Goal: Information Seeking & Learning: Check status

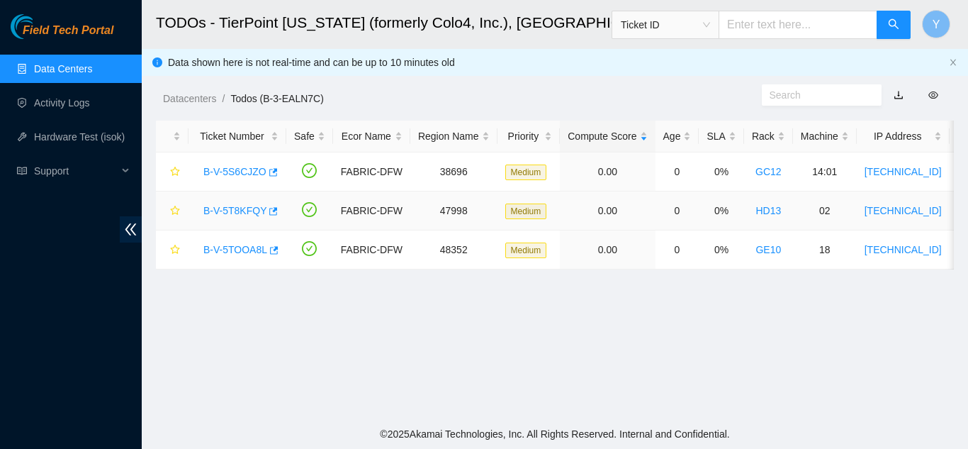
click at [229, 208] on link "B-V-5T8KFQY" at bounding box center [234, 210] width 63 height 11
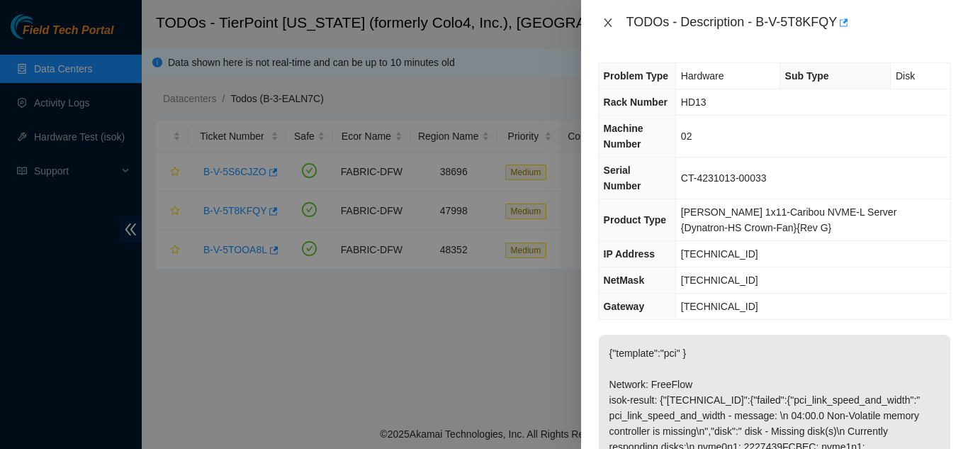
drag, startPoint x: 606, startPoint y: 23, endPoint x: 620, endPoint y: 47, distance: 28.0
click at [608, 24] on icon "close" at bounding box center [608, 22] width 11 height 11
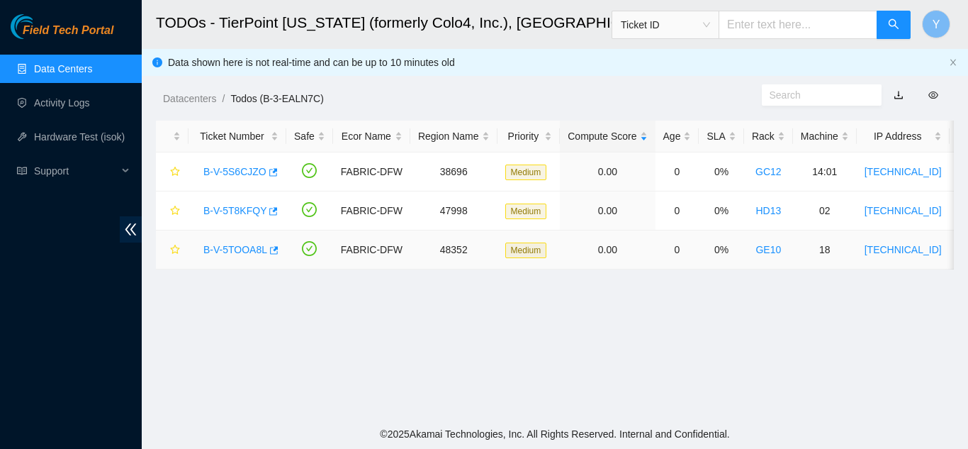
click at [245, 247] on link "B-V-5TOOA8L" at bounding box center [235, 249] width 64 height 11
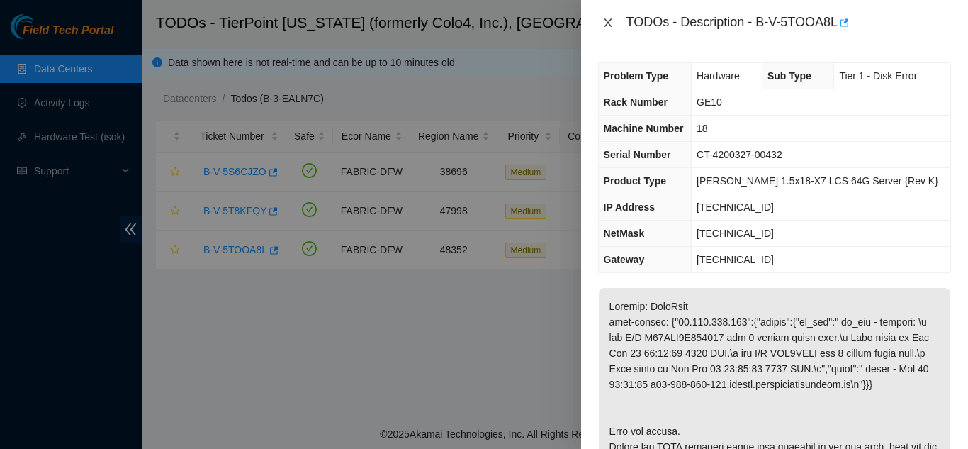
click at [605, 28] on div "TODOs - Description - B-V-5TOOA8L" at bounding box center [774, 22] width 353 height 23
click at [611, 23] on icon "close" at bounding box center [608, 22] width 11 height 11
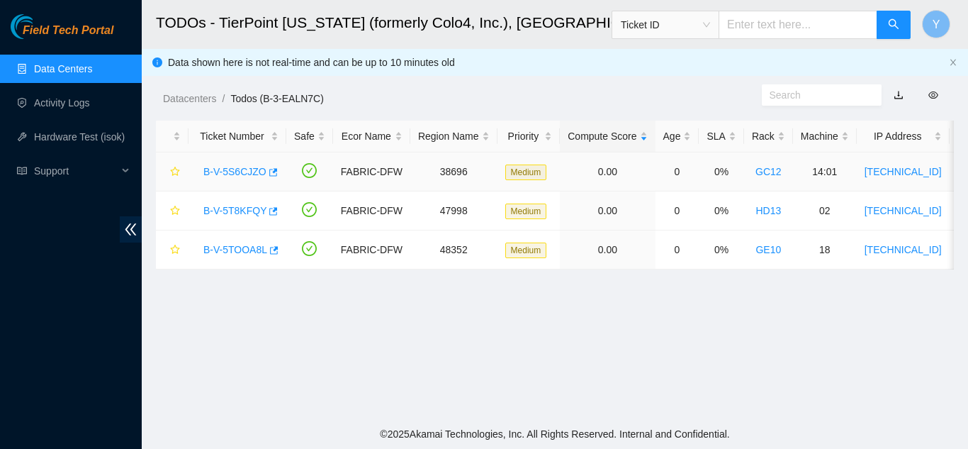
click at [243, 171] on link "B-V-5S6CJZO" at bounding box center [234, 171] width 63 height 11
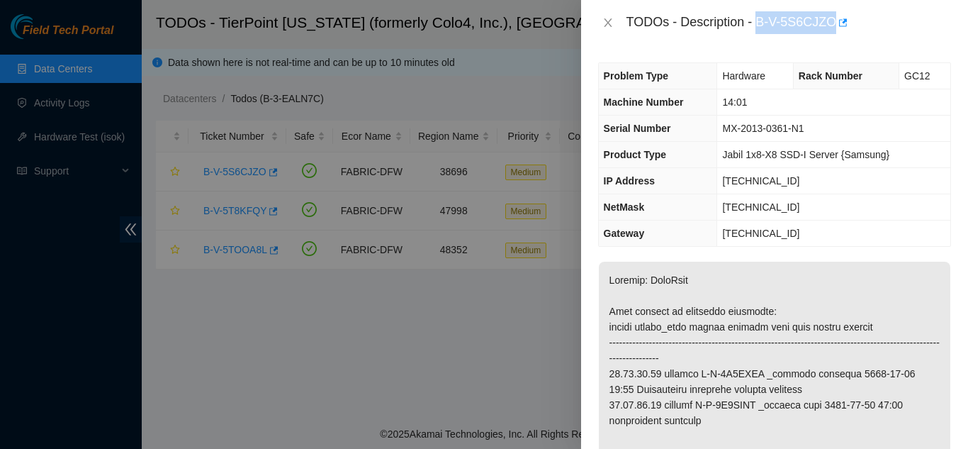
drag, startPoint x: 758, startPoint y: 22, endPoint x: 832, endPoint y: 28, distance: 74.0
click at [832, 28] on div "TODOs - Description - B-V-5S6CJZO" at bounding box center [789, 22] width 325 height 23
copy div "B-V-5S6CJZO"
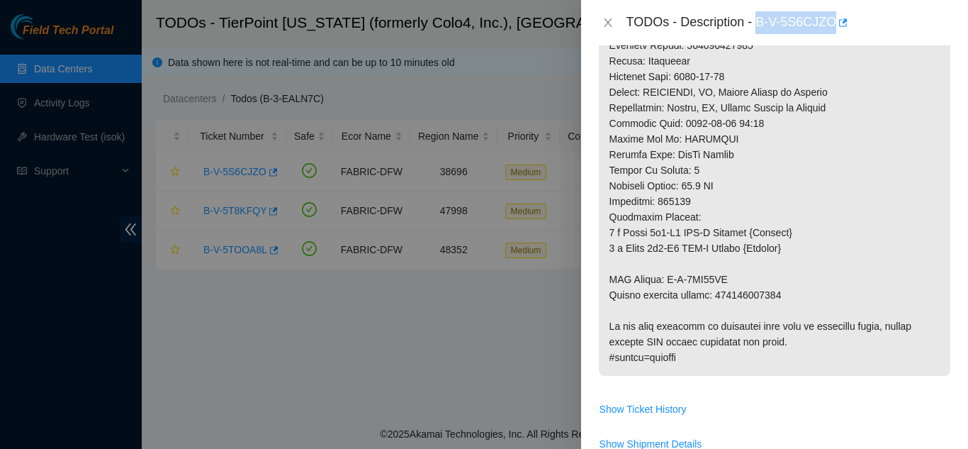
scroll to position [922, 0]
drag, startPoint x: 666, startPoint y: 279, endPoint x: 727, endPoint y: 278, distance: 60.3
copy p "B-V-5SS55ES"
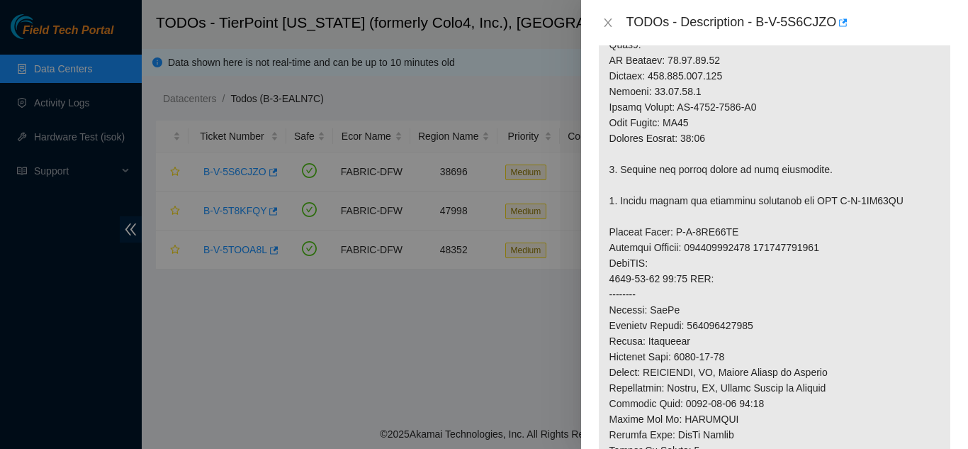
scroll to position [638, 0]
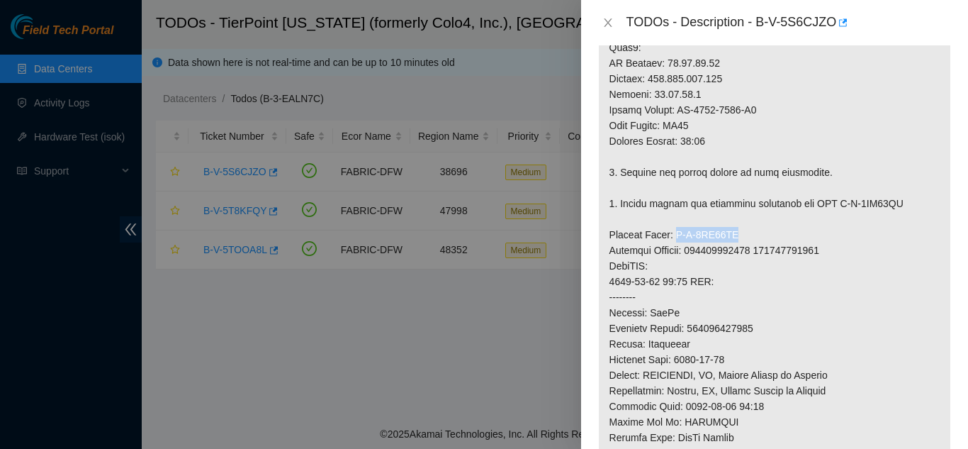
drag, startPoint x: 672, startPoint y: 233, endPoint x: 734, endPoint y: 229, distance: 62.5
click at [734, 229] on p at bounding box center [775, 141] width 352 height 1035
copy p "B-V-5SS55EI"
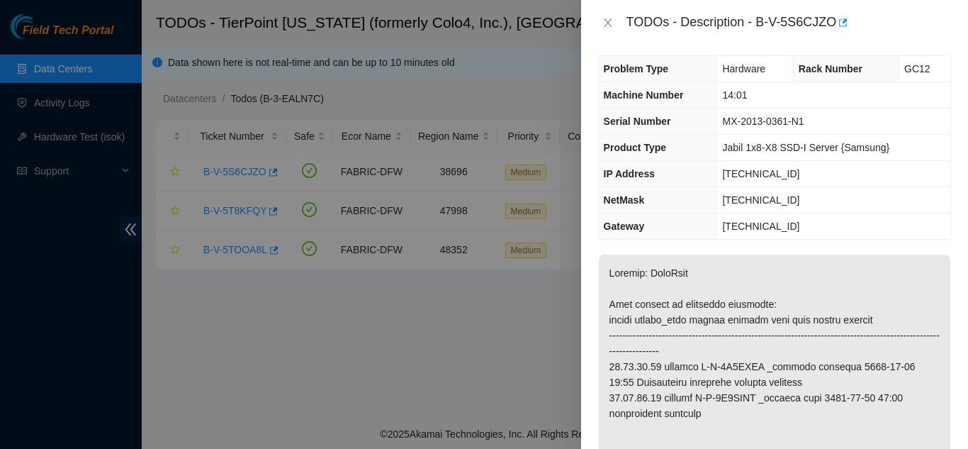
scroll to position [0, 0]
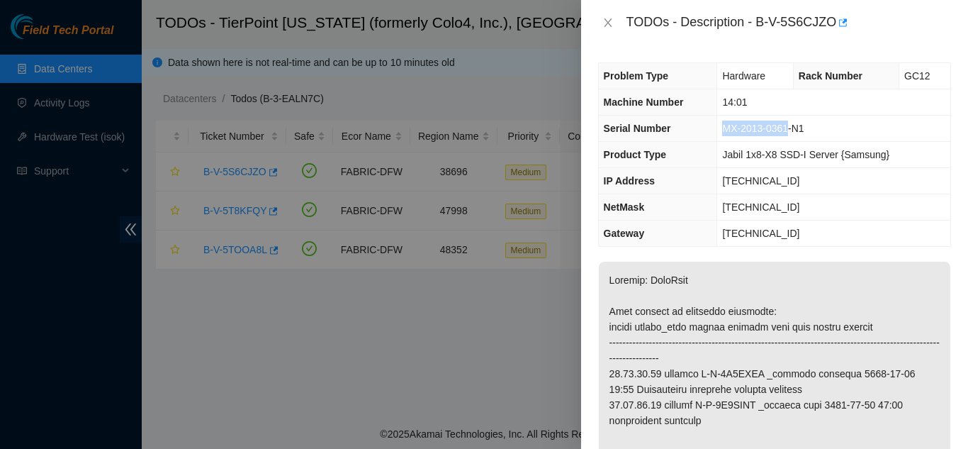
drag, startPoint x: 726, startPoint y: 127, endPoint x: 788, endPoint y: 131, distance: 62.5
click at [788, 131] on span "MX-2013-0361-N1" at bounding box center [763, 128] width 82 height 11
copy span "MX-2013-0361"
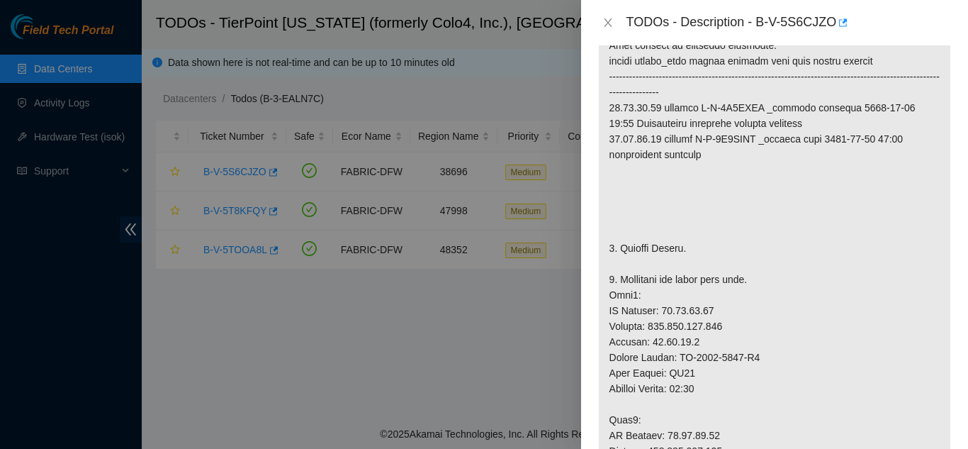
scroll to position [284, 0]
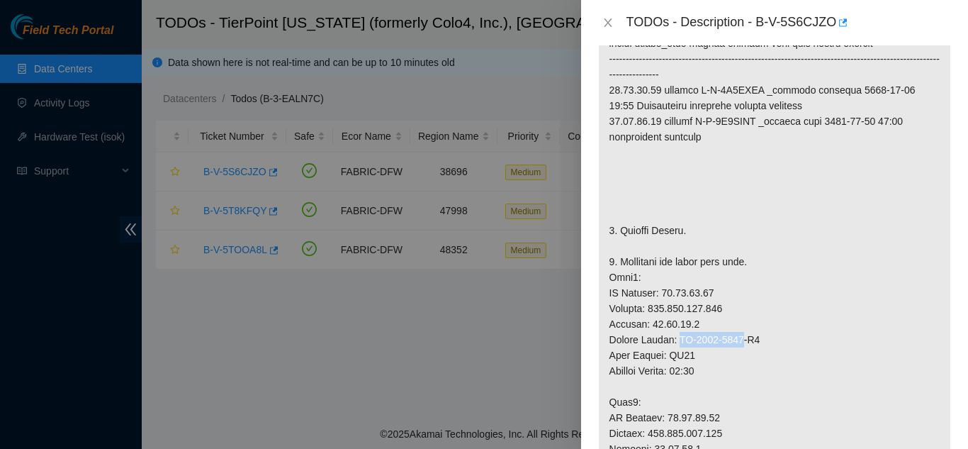
drag, startPoint x: 678, startPoint y: 338, endPoint x: 740, endPoint y: 337, distance: 62.4
copy p "MX-2027-1287"
click at [606, 25] on icon "close" at bounding box center [608, 22] width 8 height 9
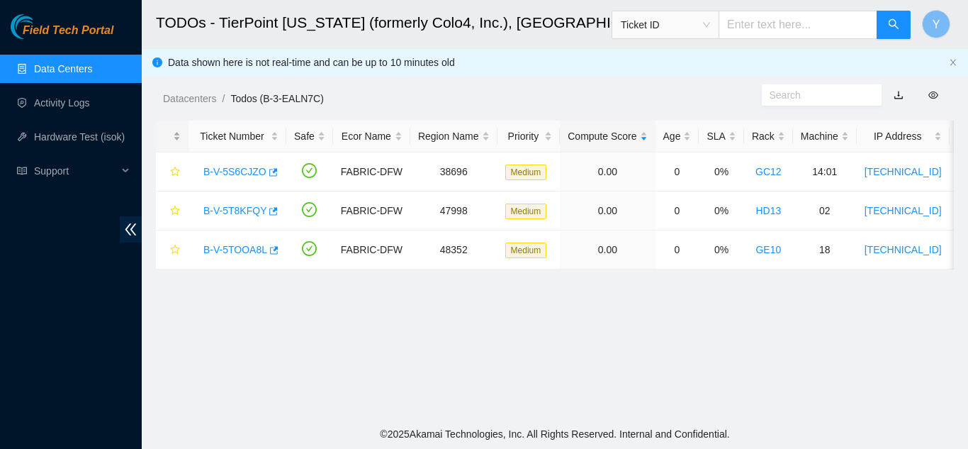
scroll to position [330, 0]
click at [69, 100] on link "Activity Logs" at bounding box center [62, 102] width 56 height 11
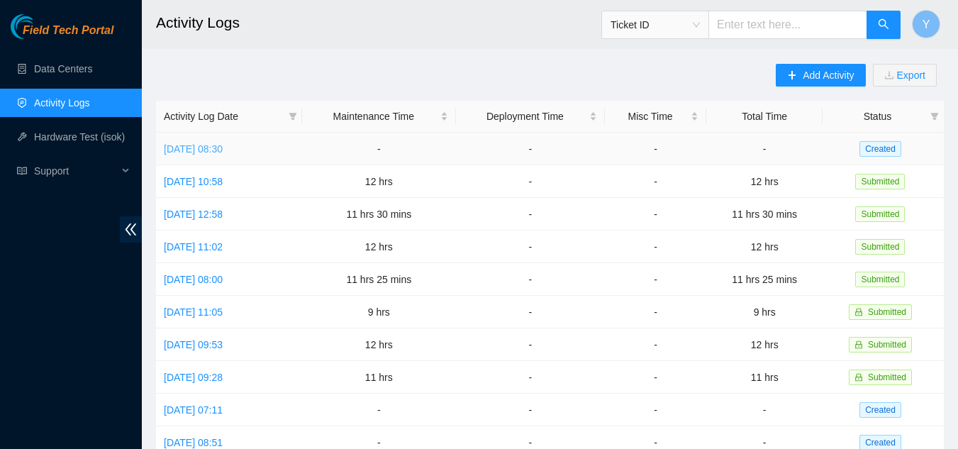
click at [206, 147] on link "[DATE] 08:30" at bounding box center [193, 148] width 59 height 11
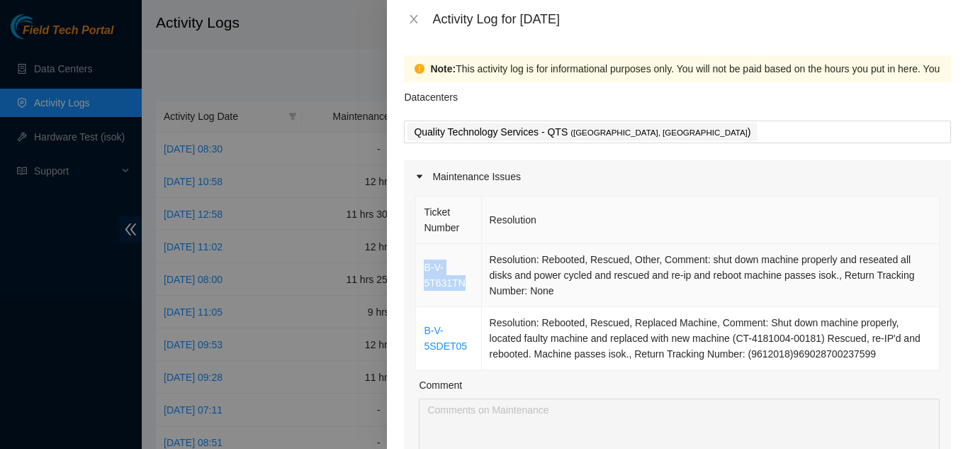
drag, startPoint x: 464, startPoint y: 281, endPoint x: 425, endPoint y: 268, distance: 40.6
click at [425, 268] on td "B-V-5T631TN" at bounding box center [448, 275] width 65 height 63
copy link "B-V-5T631TN"
click at [412, 19] on icon "close" at bounding box center [413, 18] width 11 height 11
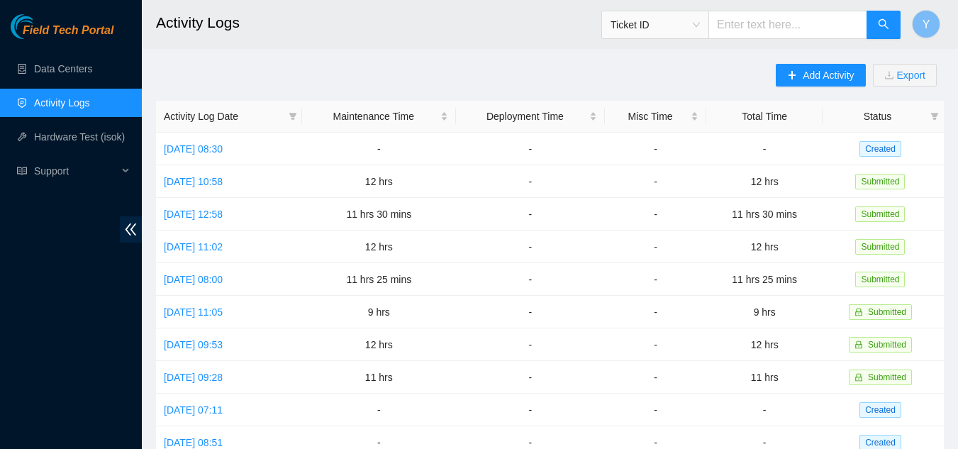
click at [772, 26] on input "text" at bounding box center [787, 25] width 159 height 28
paste input "B-V-5T631TN"
type input "B-V-5T631TN"
click at [881, 24] on icon "search" at bounding box center [883, 23] width 11 height 11
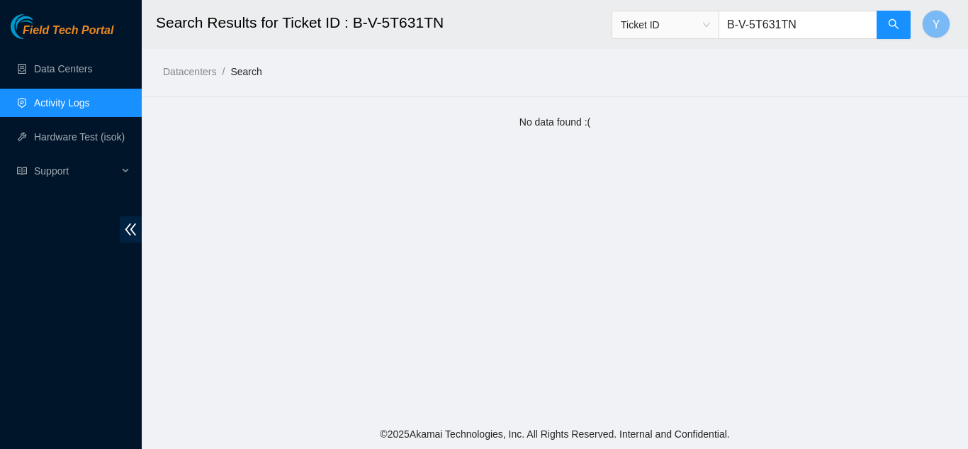
click at [827, 28] on input "B-V-5T631TN" at bounding box center [798, 25] width 159 height 28
type input "B"
click at [710, 26] on span "Ticket ID" at bounding box center [665, 24] width 89 height 21
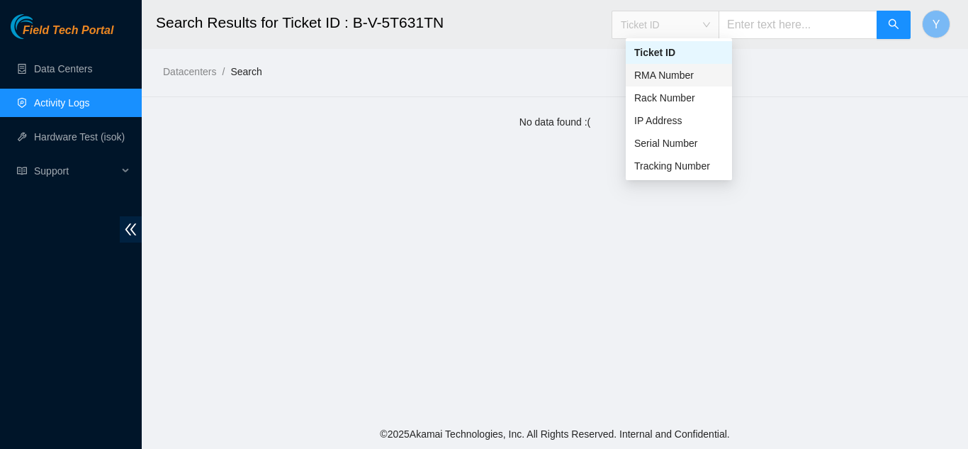
click at [678, 71] on div "RMA Number" at bounding box center [679, 75] width 89 height 16
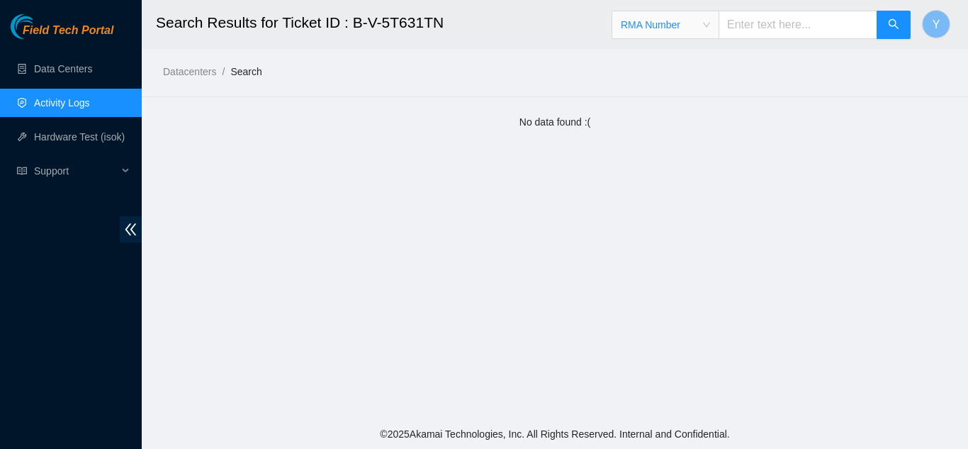
click at [761, 26] on input "text" at bounding box center [798, 25] width 159 height 28
paste input "B-V-5T6MXVF"
click at [893, 24] on icon "search" at bounding box center [893, 23] width 11 height 11
type input "B-V-5T6MXVF"
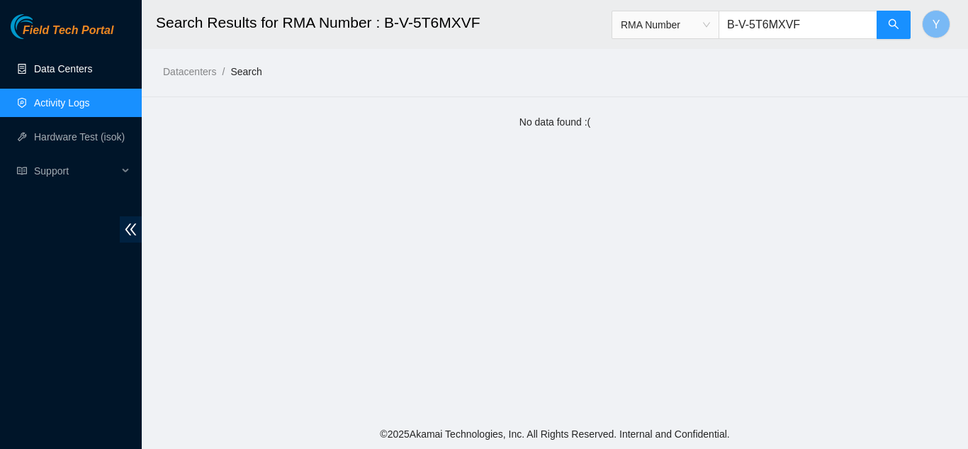
click at [50, 67] on link "Data Centers" at bounding box center [63, 68] width 58 height 11
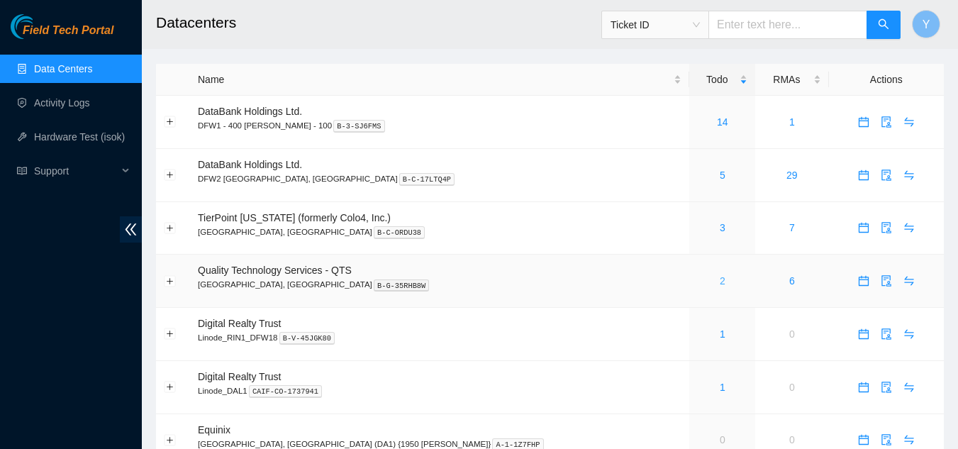
click at [720, 281] on link "2" at bounding box center [723, 280] width 6 height 11
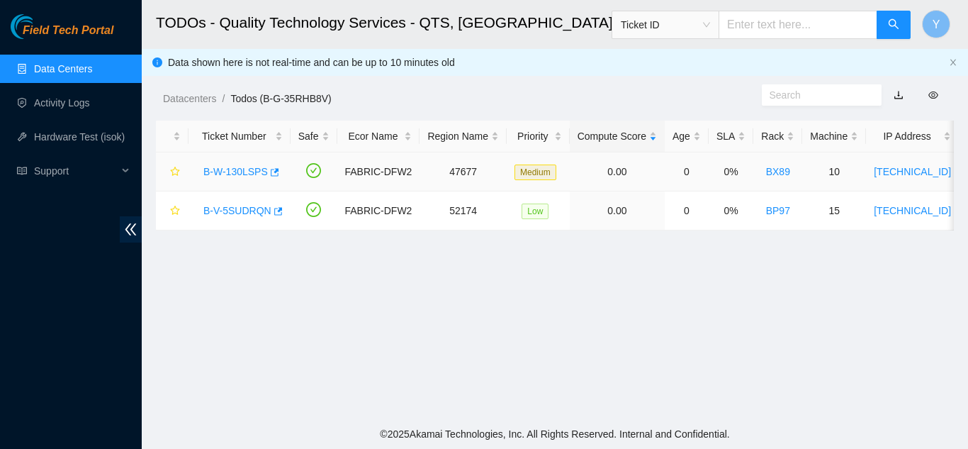
click at [238, 171] on link "B-W-130LSPS" at bounding box center [235, 171] width 65 height 11
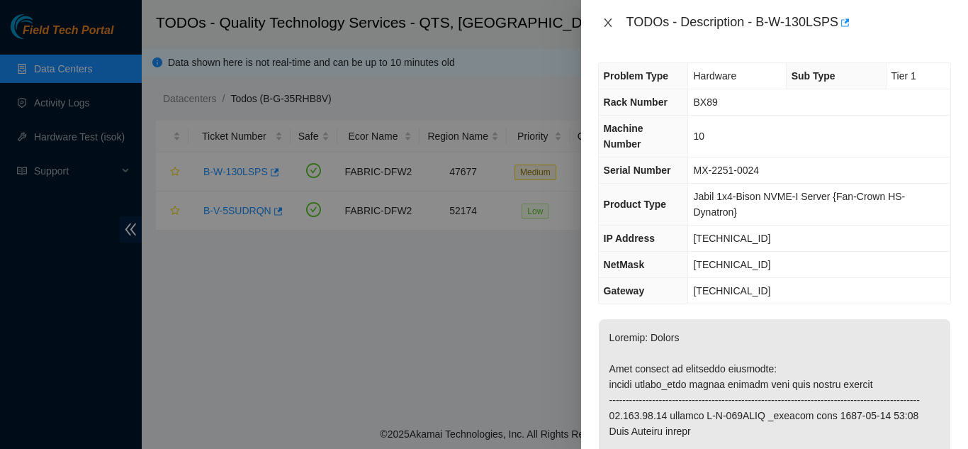
click at [608, 22] on icon "close" at bounding box center [608, 22] width 8 height 9
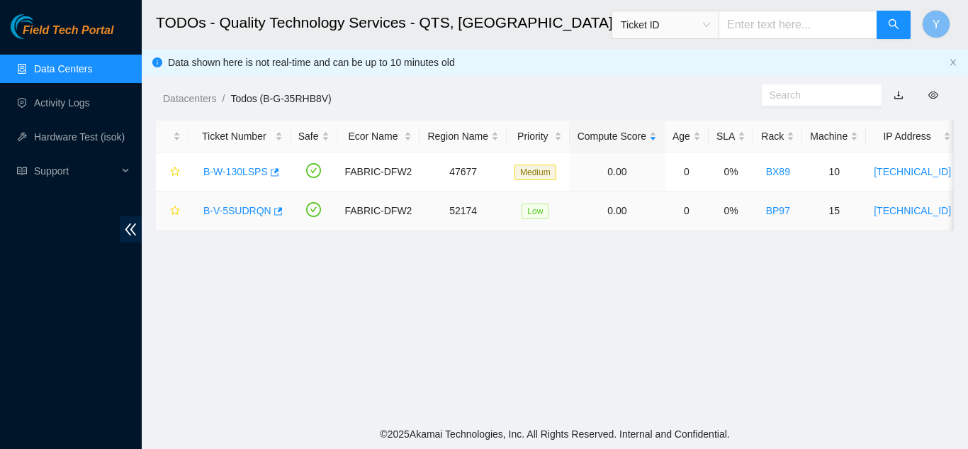
click at [244, 208] on link "B-V-5SUDRQN" at bounding box center [237, 210] width 68 height 11
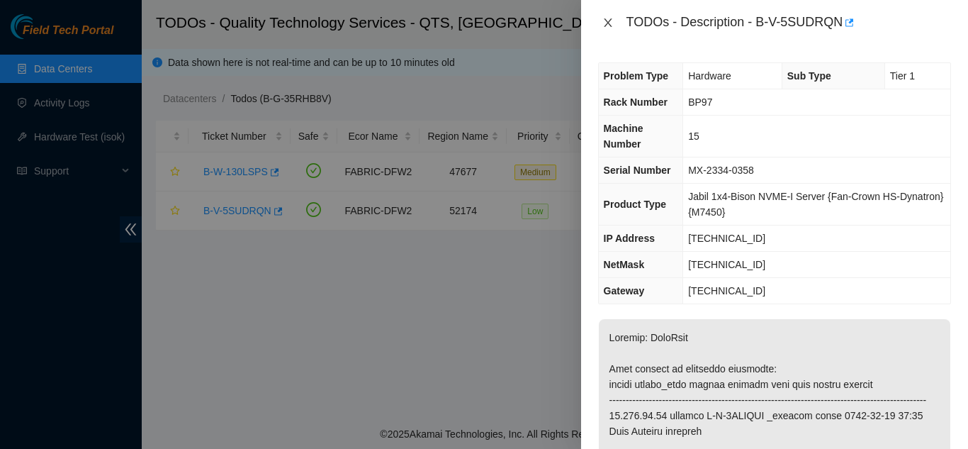
drag, startPoint x: 608, startPoint y: 23, endPoint x: 614, endPoint y: 30, distance: 9.5
click at [608, 25] on icon "close" at bounding box center [608, 22] width 11 height 11
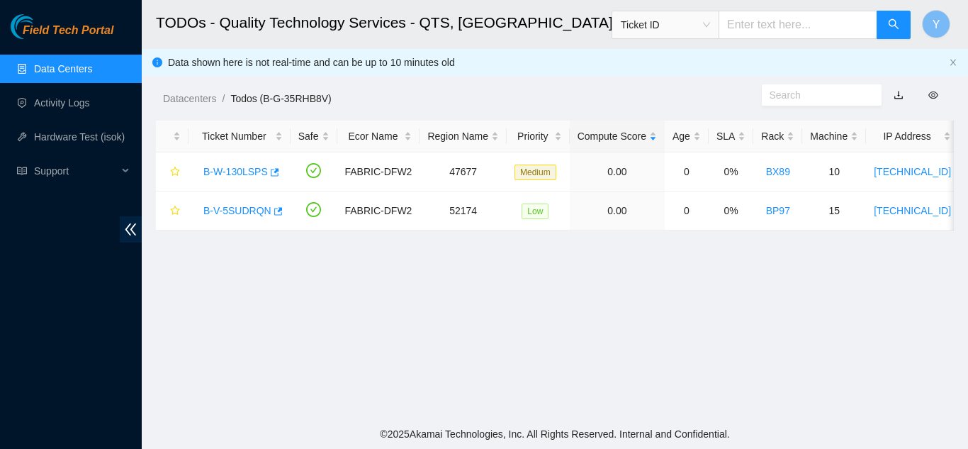
click at [72, 71] on link "Data Centers" at bounding box center [63, 68] width 58 height 11
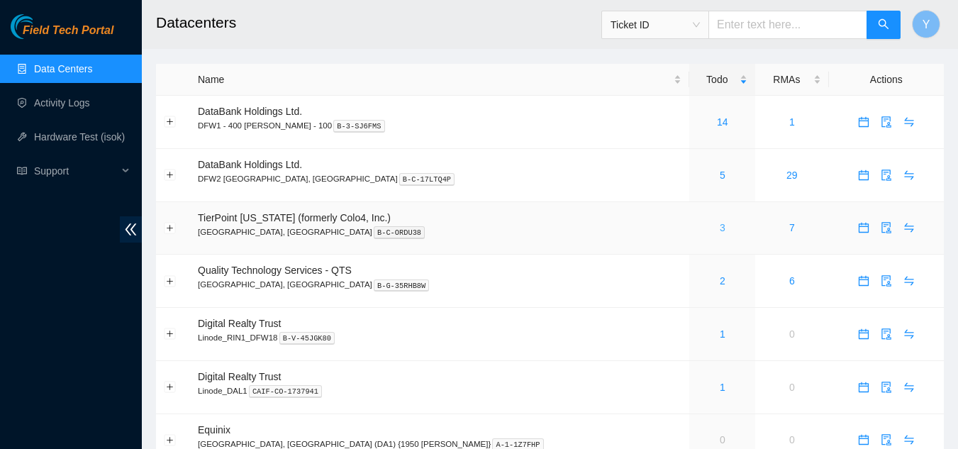
click at [720, 228] on link "3" at bounding box center [723, 227] width 6 height 11
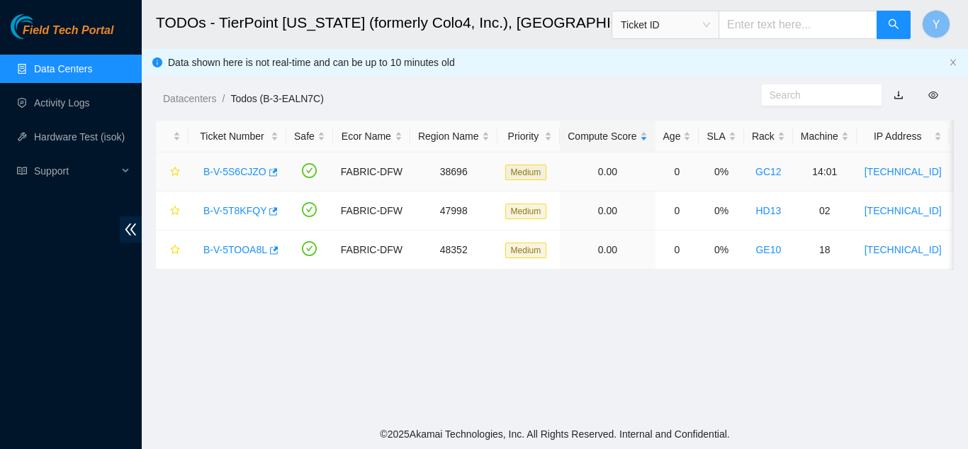
click at [223, 172] on link "B-V-5S6CJZO" at bounding box center [234, 171] width 63 height 11
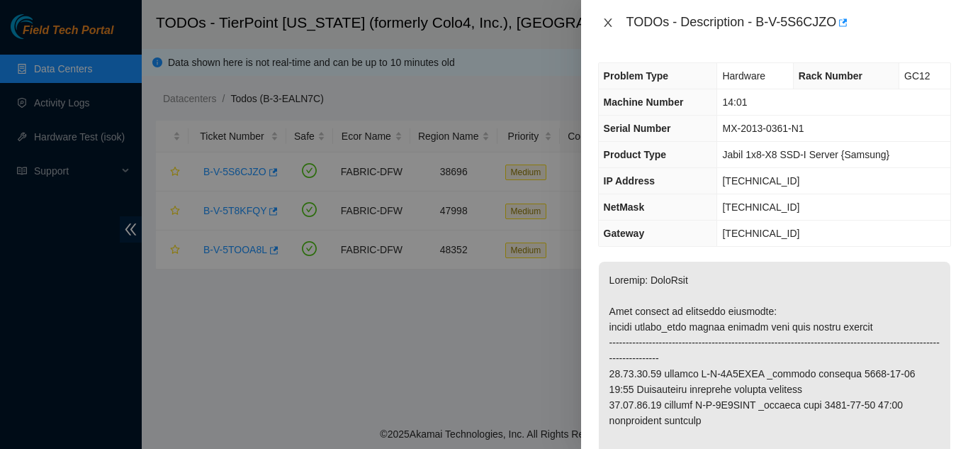
click at [608, 22] on icon "close" at bounding box center [608, 22] width 8 height 9
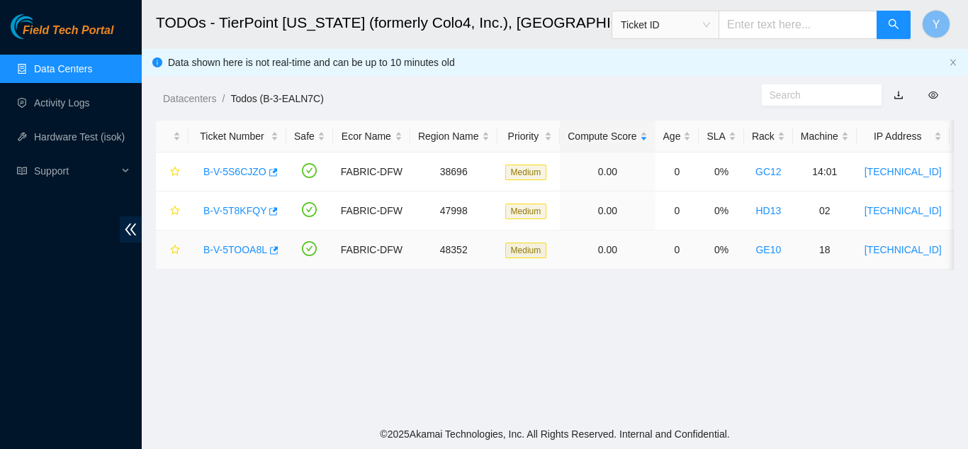
click at [228, 249] on link "B-V-5TOOA8L" at bounding box center [235, 249] width 64 height 11
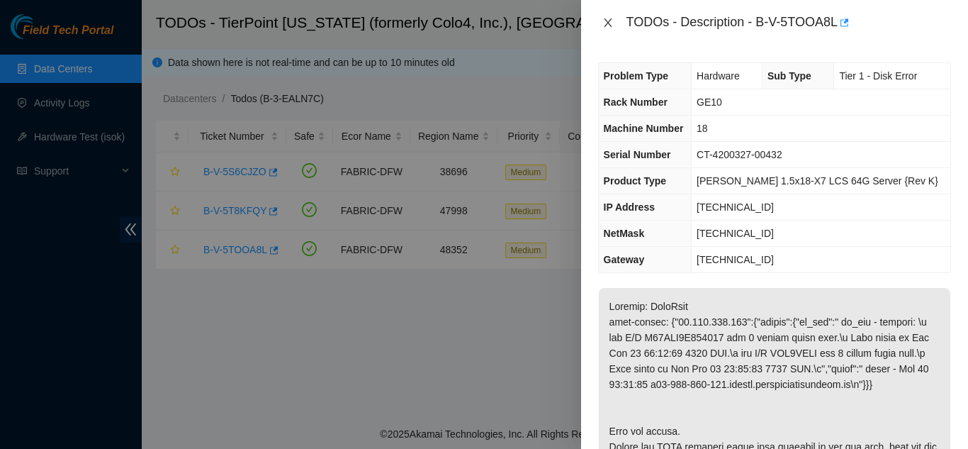
click at [608, 24] on icon "close" at bounding box center [608, 22] width 11 height 11
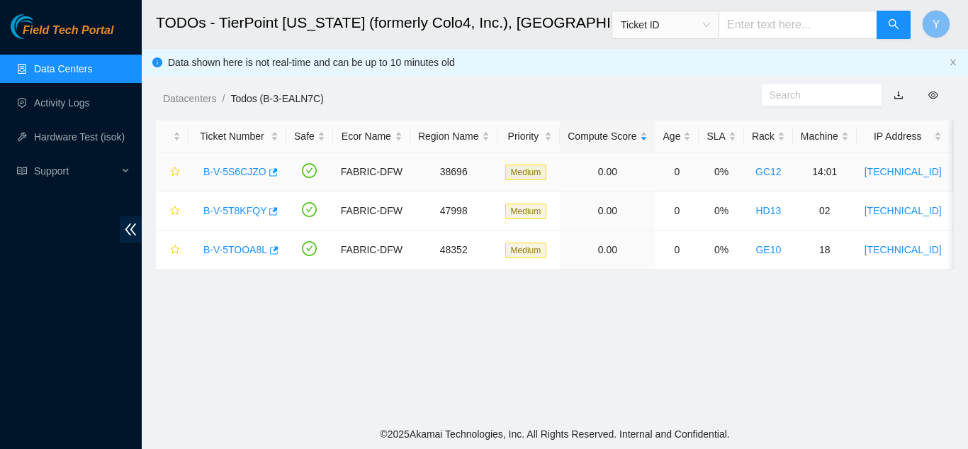
click at [232, 173] on link "B-V-5S6CJZO" at bounding box center [234, 171] width 63 height 11
